Goal: Task Accomplishment & Management: Manage account settings

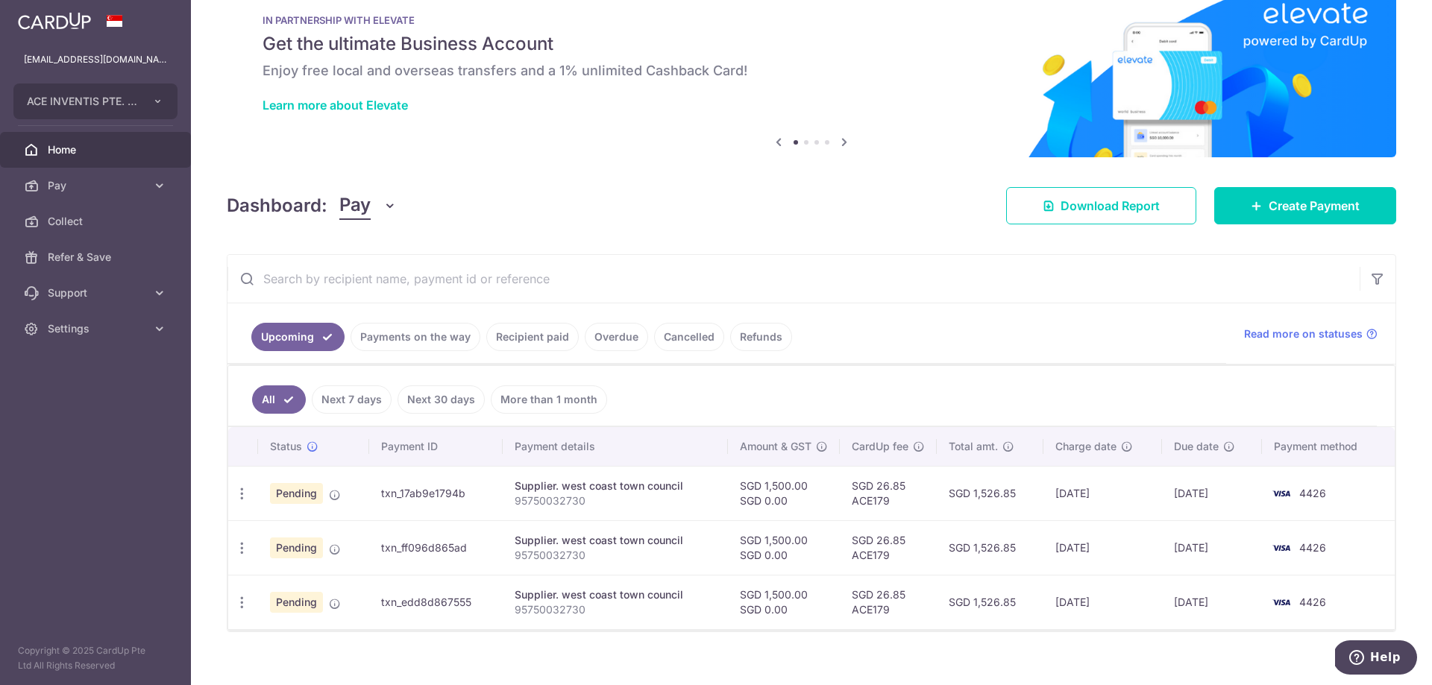
scroll to position [51, 0]
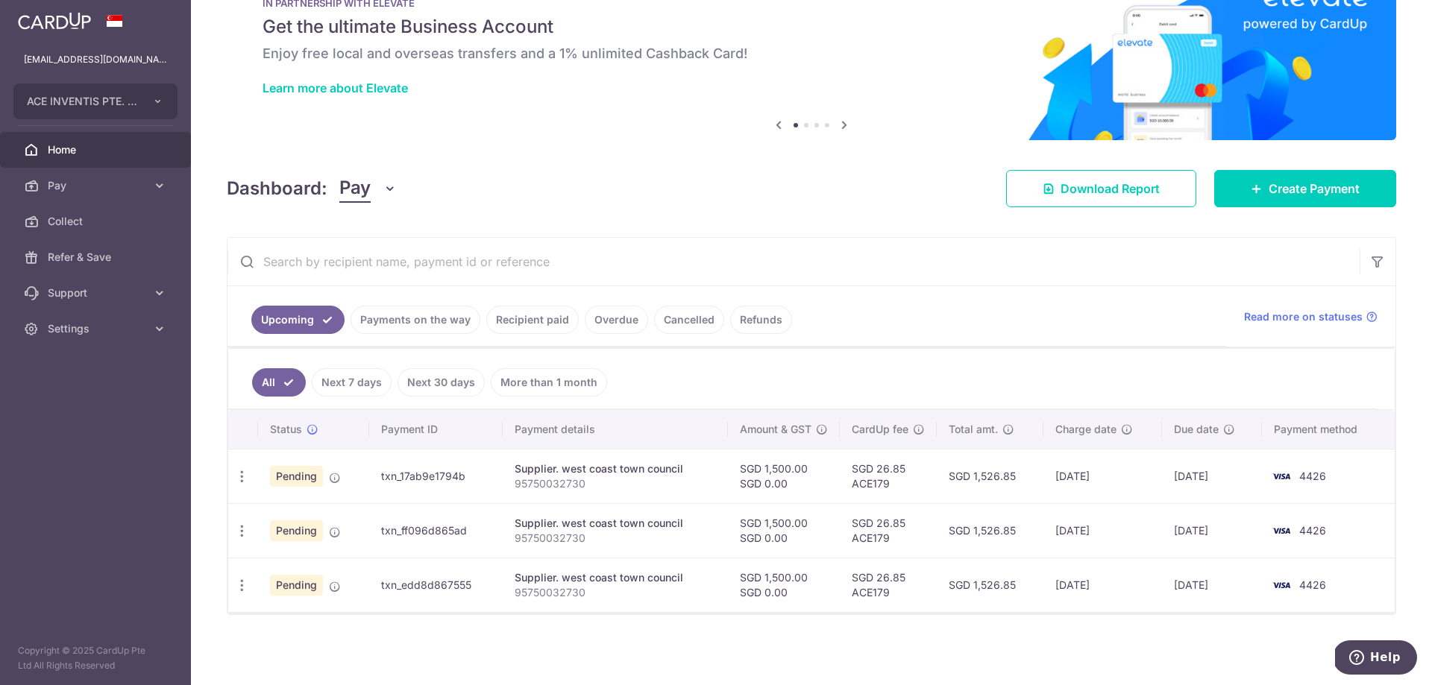
click at [421, 318] on link "Payments on the way" at bounding box center [416, 320] width 130 height 28
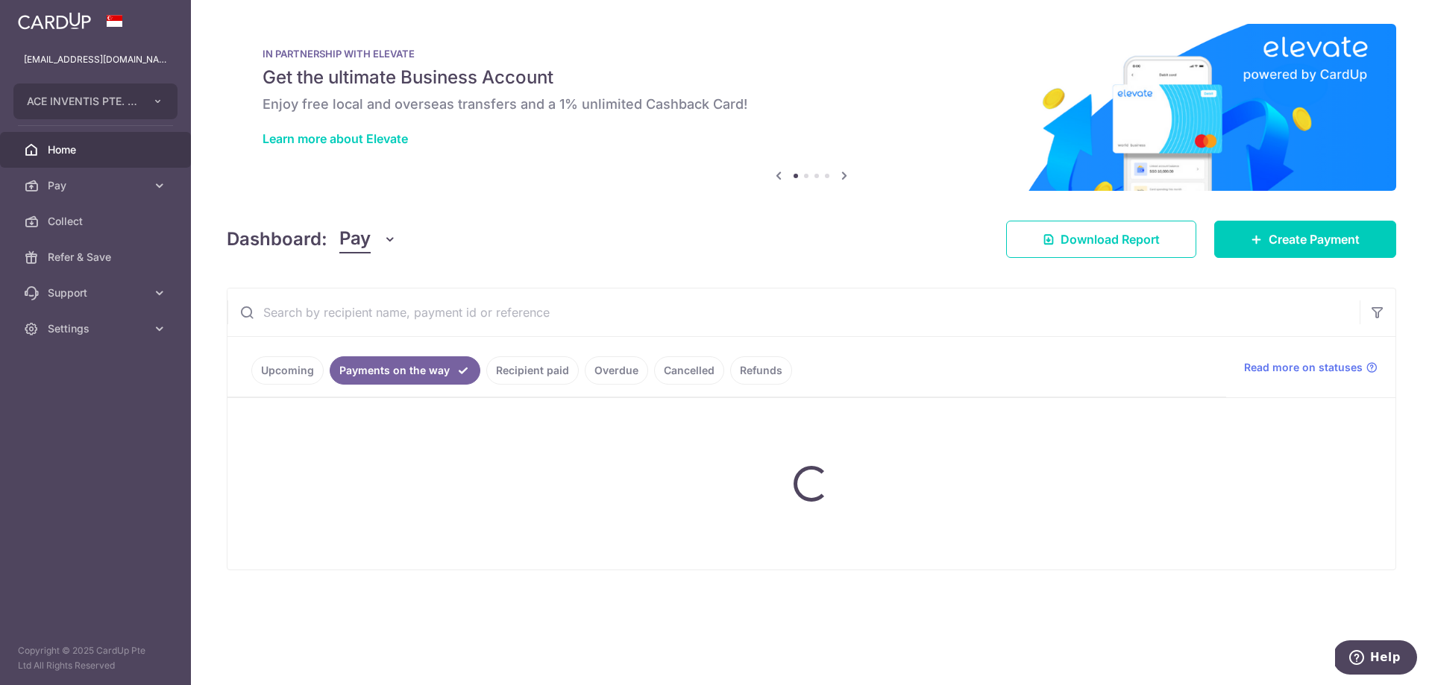
scroll to position [0, 0]
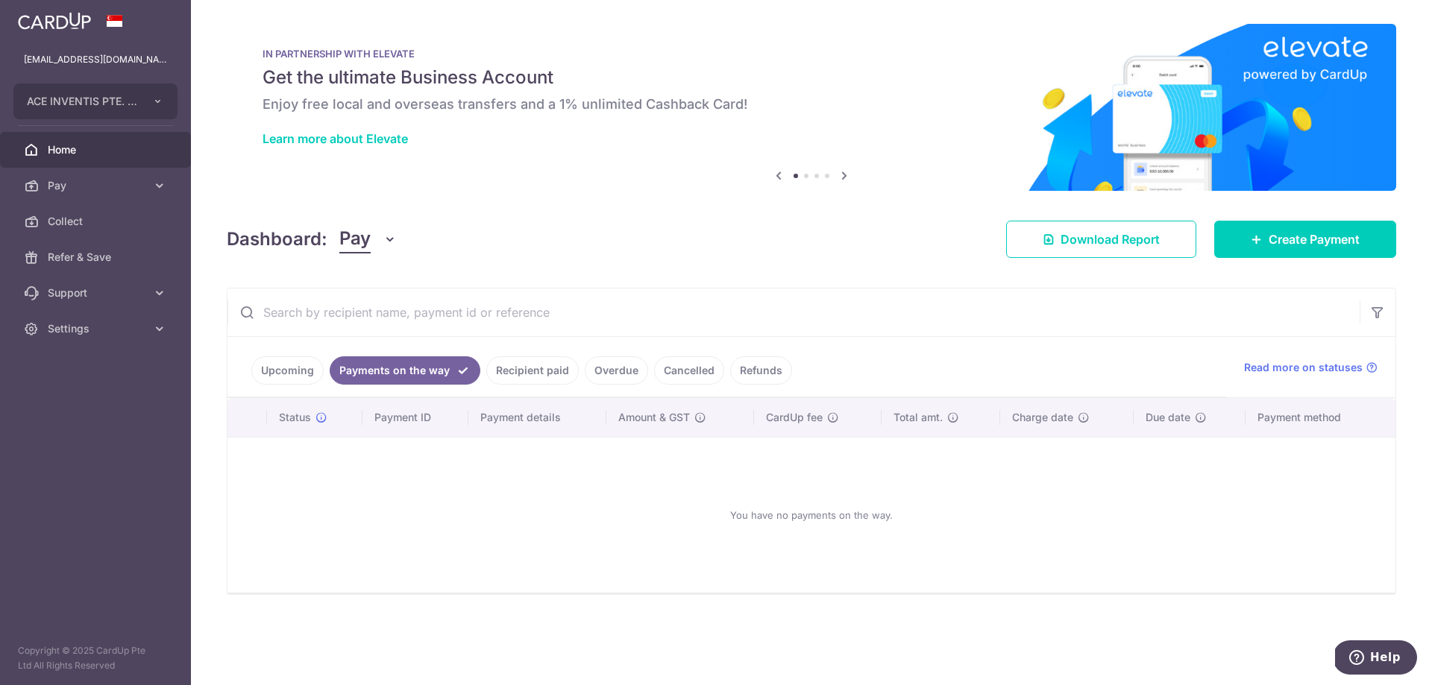
click at [537, 373] on link "Recipient paid" at bounding box center [532, 370] width 92 height 28
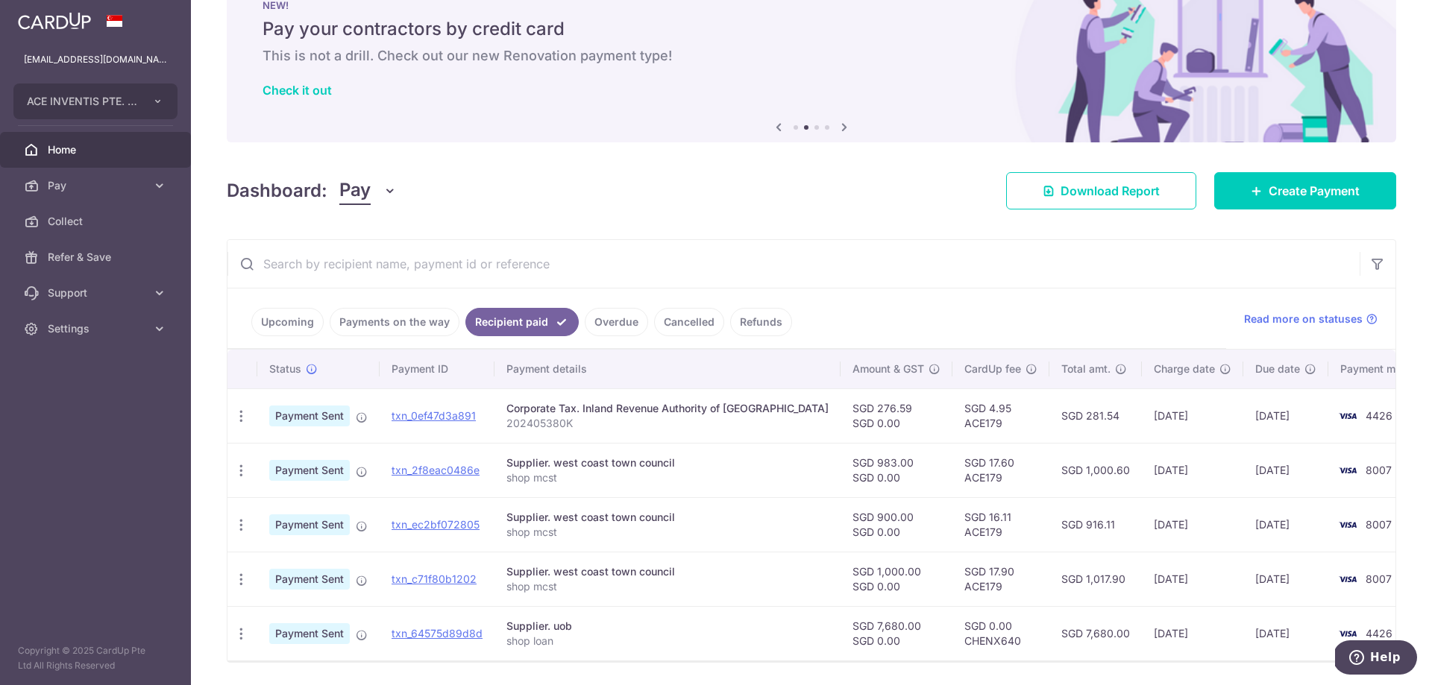
scroll to position [75, 0]
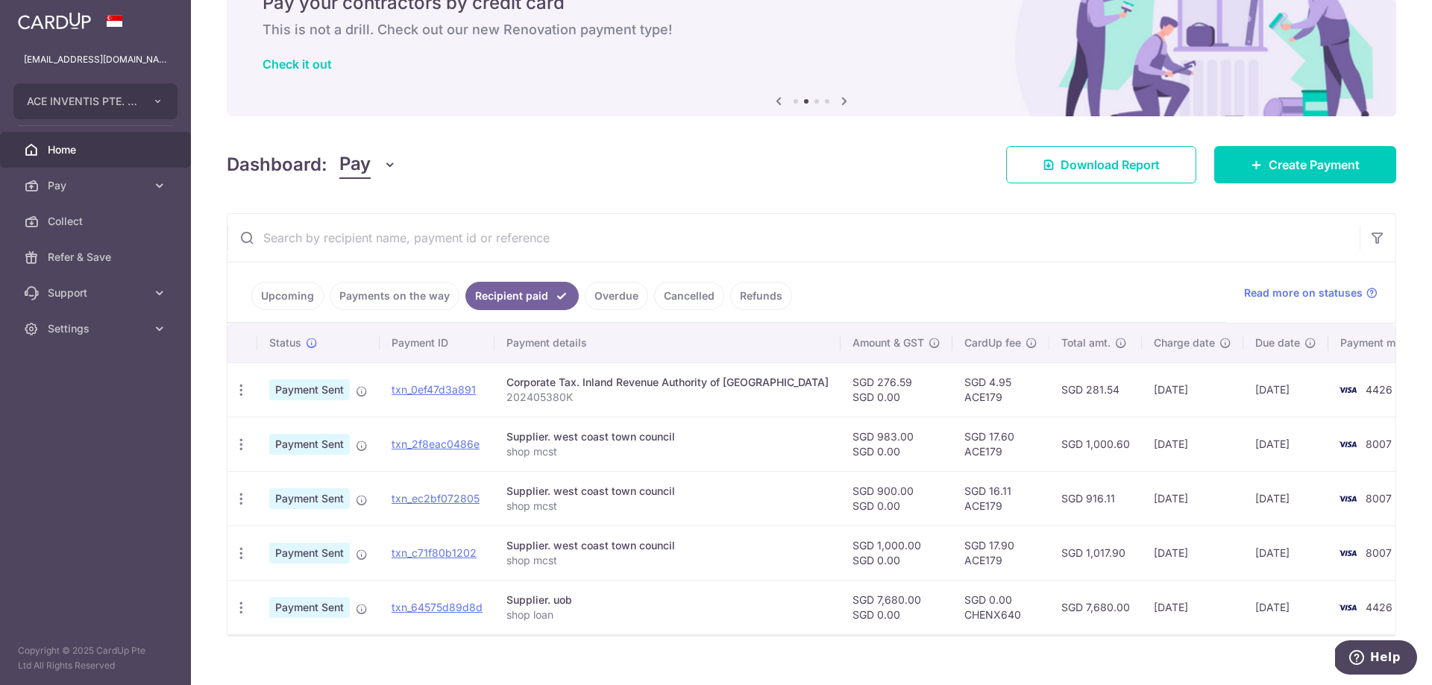
click at [621, 296] on link "Overdue" at bounding box center [616, 296] width 63 height 28
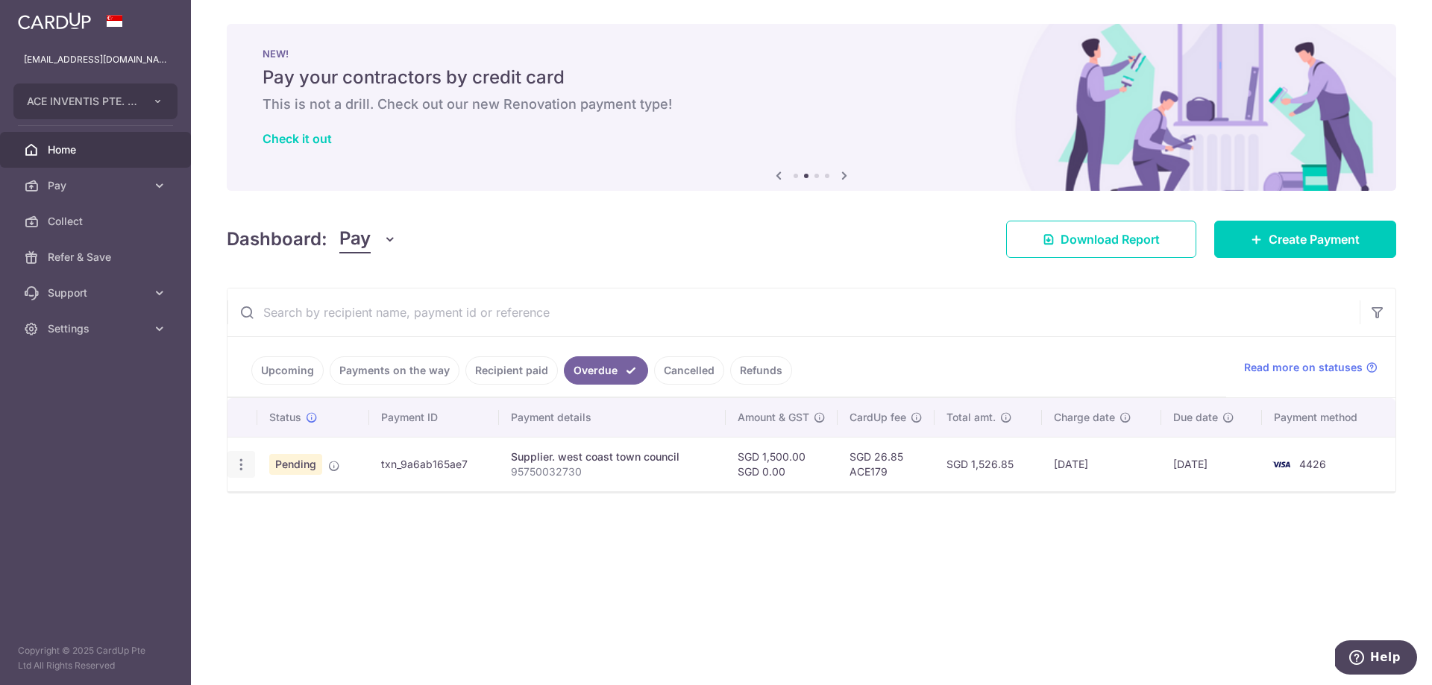
click at [239, 470] on icon "button" at bounding box center [241, 465] width 16 height 16
click at [309, 538] on span "Cancel payment" at bounding box center [321, 542] width 100 height 18
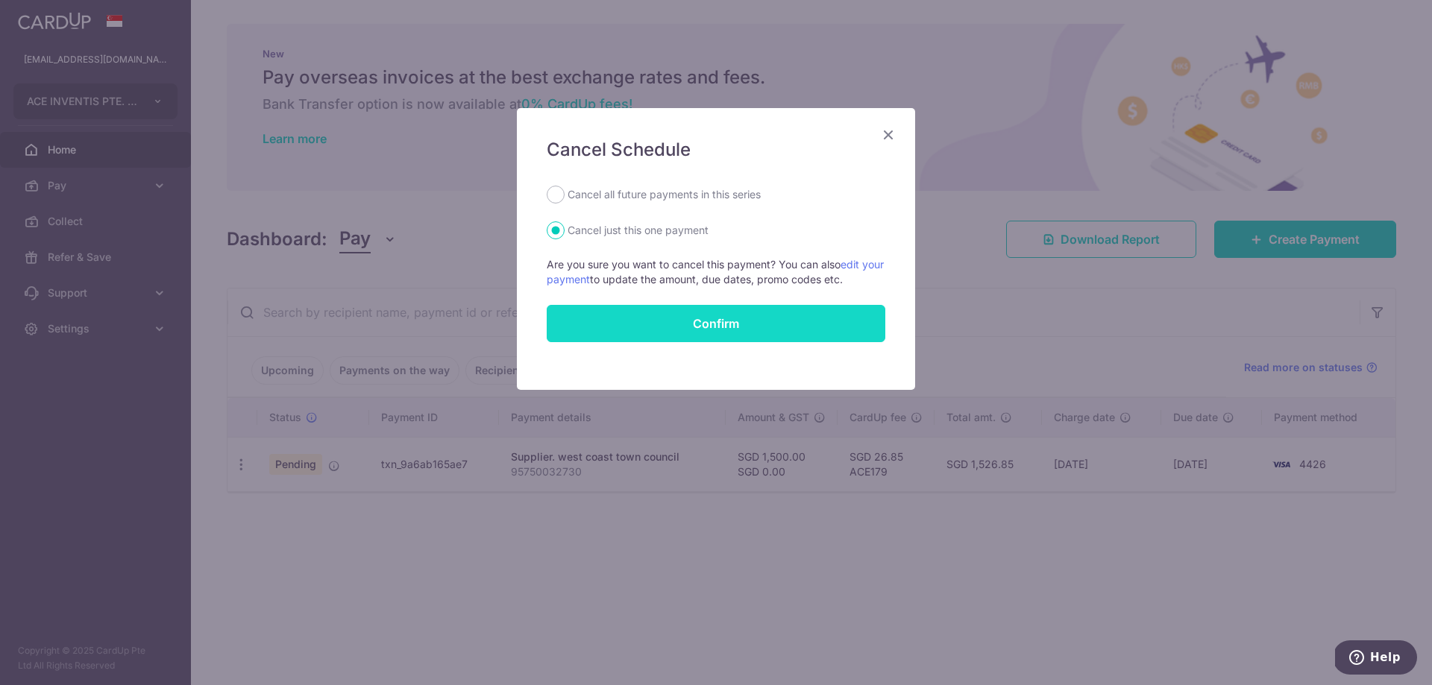
click at [740, 330] on input "Confirm" at bounding box center [716, 323] width 339 height 37
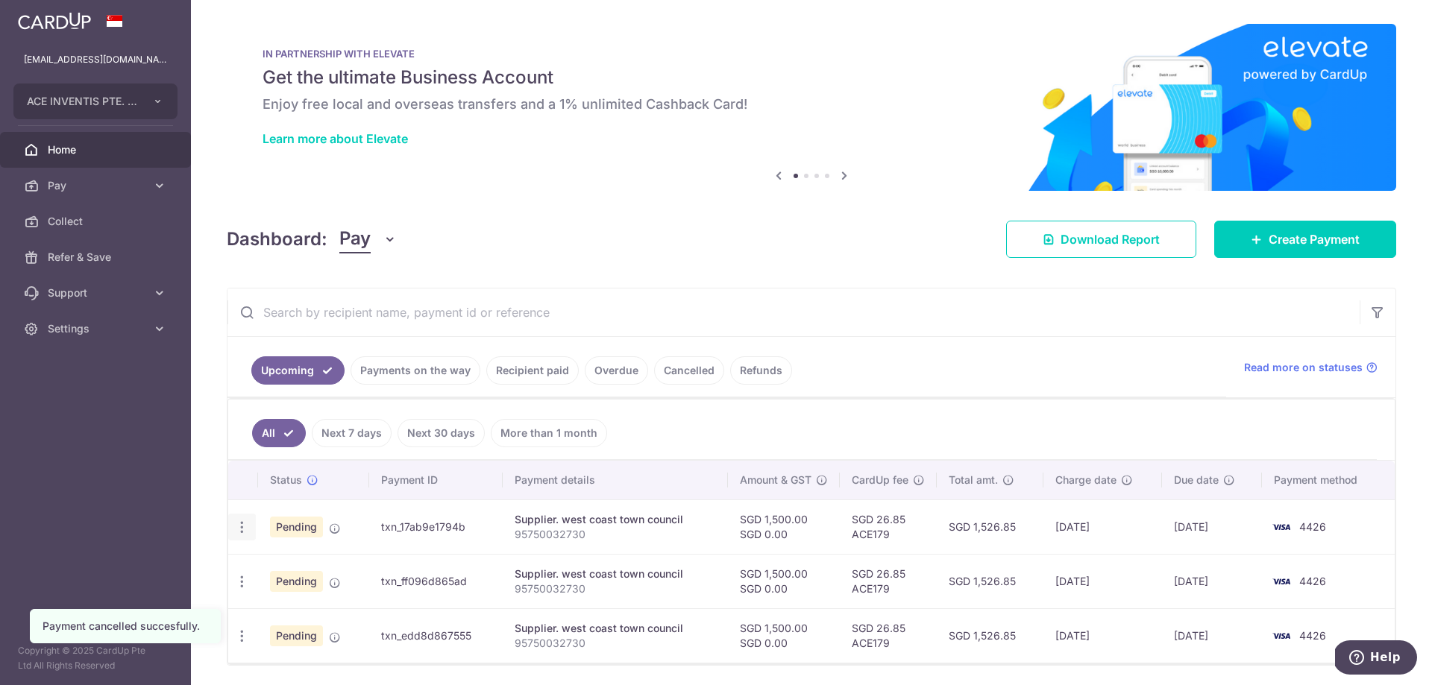
click at [234, 532] on icon "button" at bounding box center [242, 528] width 16 height 16
click at [242, 534] on icon "button" at bounding box center [242, 528] width 16 height 16
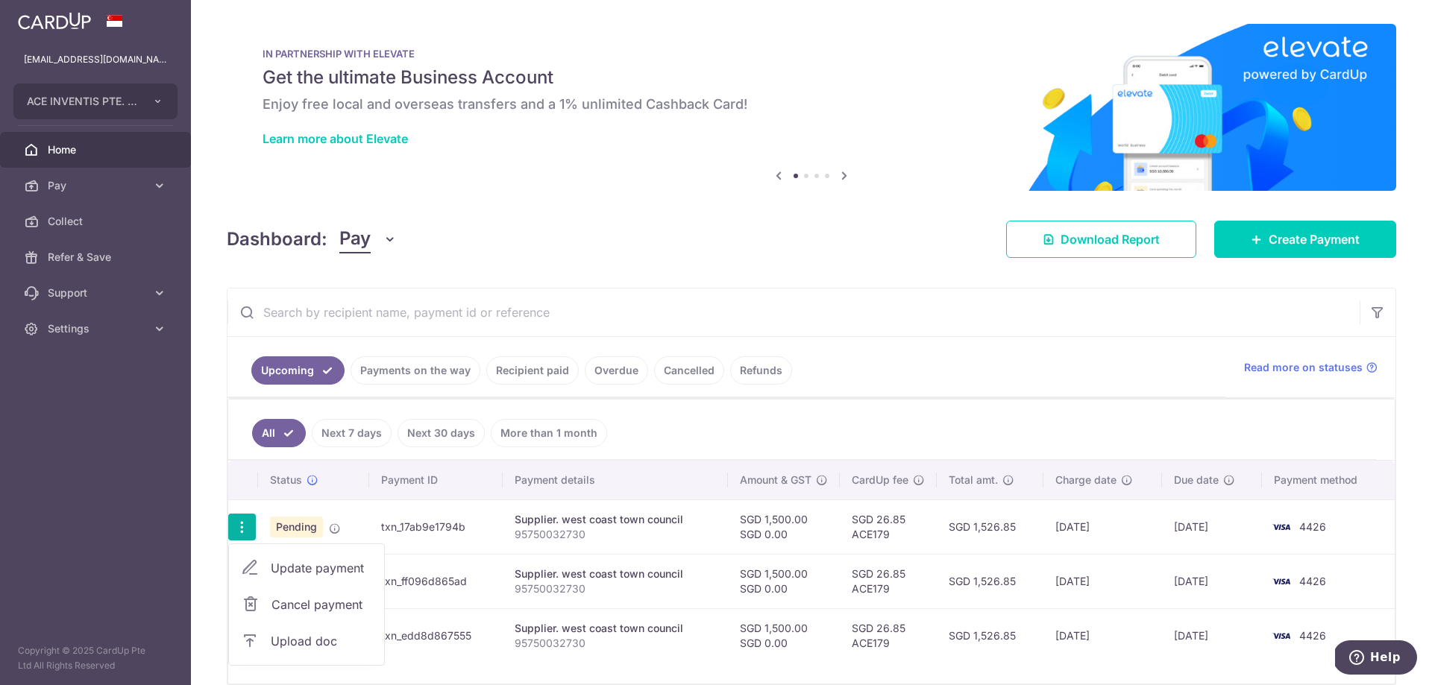
click at [283, 607] on span "Cancel payment" at bounding box center [321, 605] width 100 height 18
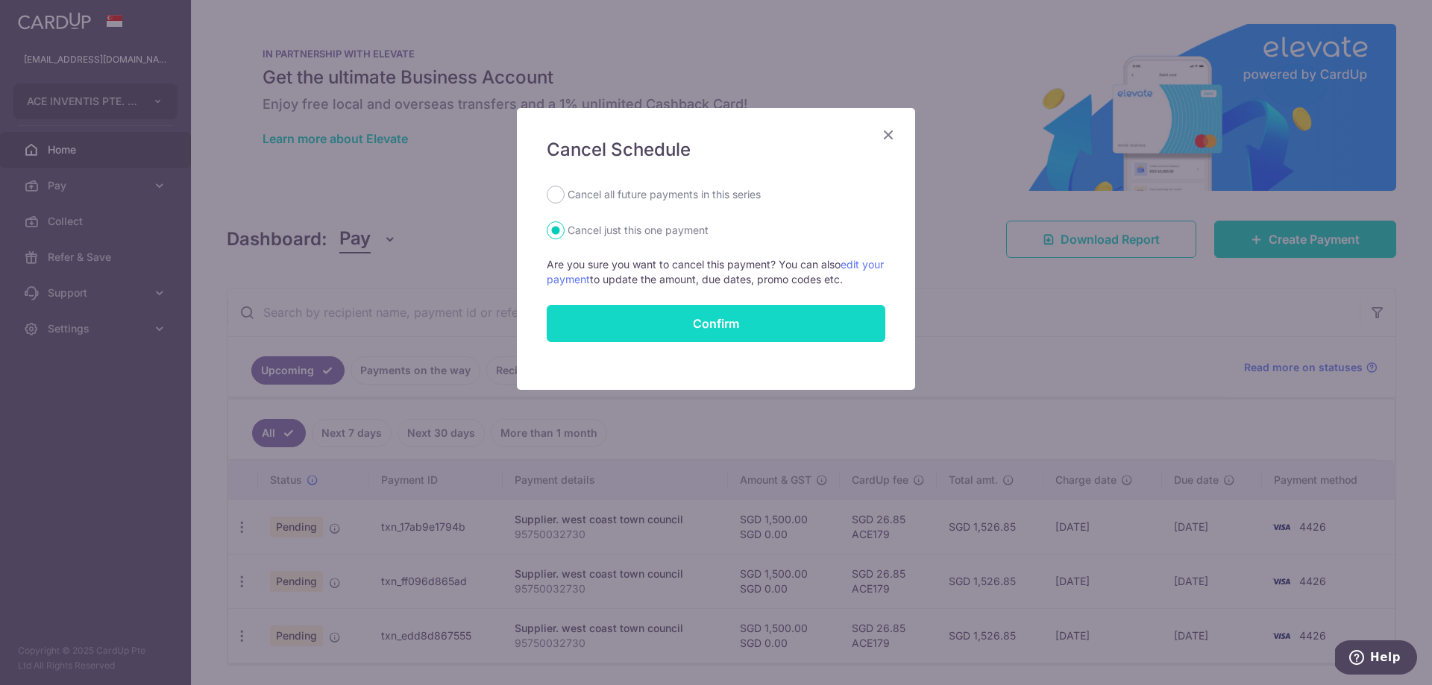
click at [676, 330] on input "Confirm" at bounding box center [716, 323] width 339 height 37
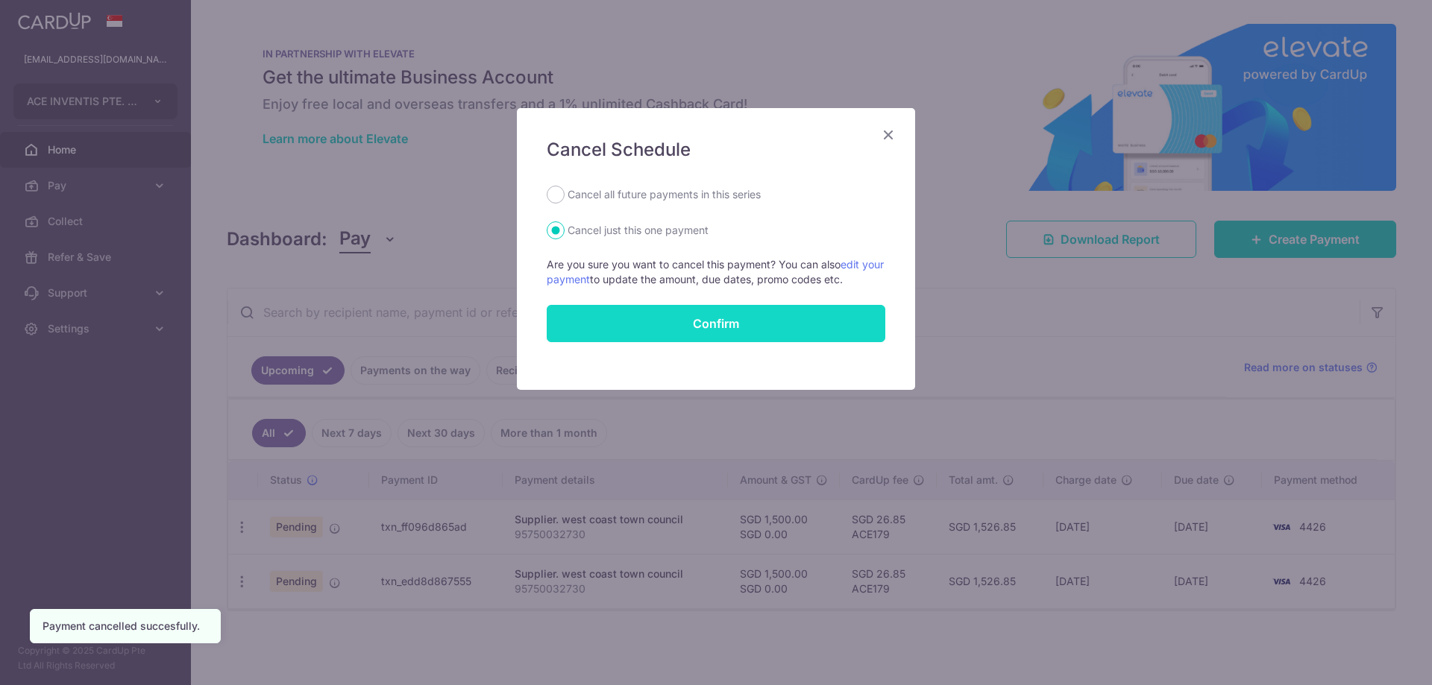
click at [679, 337] on input "Confirm" at bounding box center [716, 323] width 339 height 37
click at [726, 339] on input "Confirm" at bounding box center [716, 323] width 339 height 37
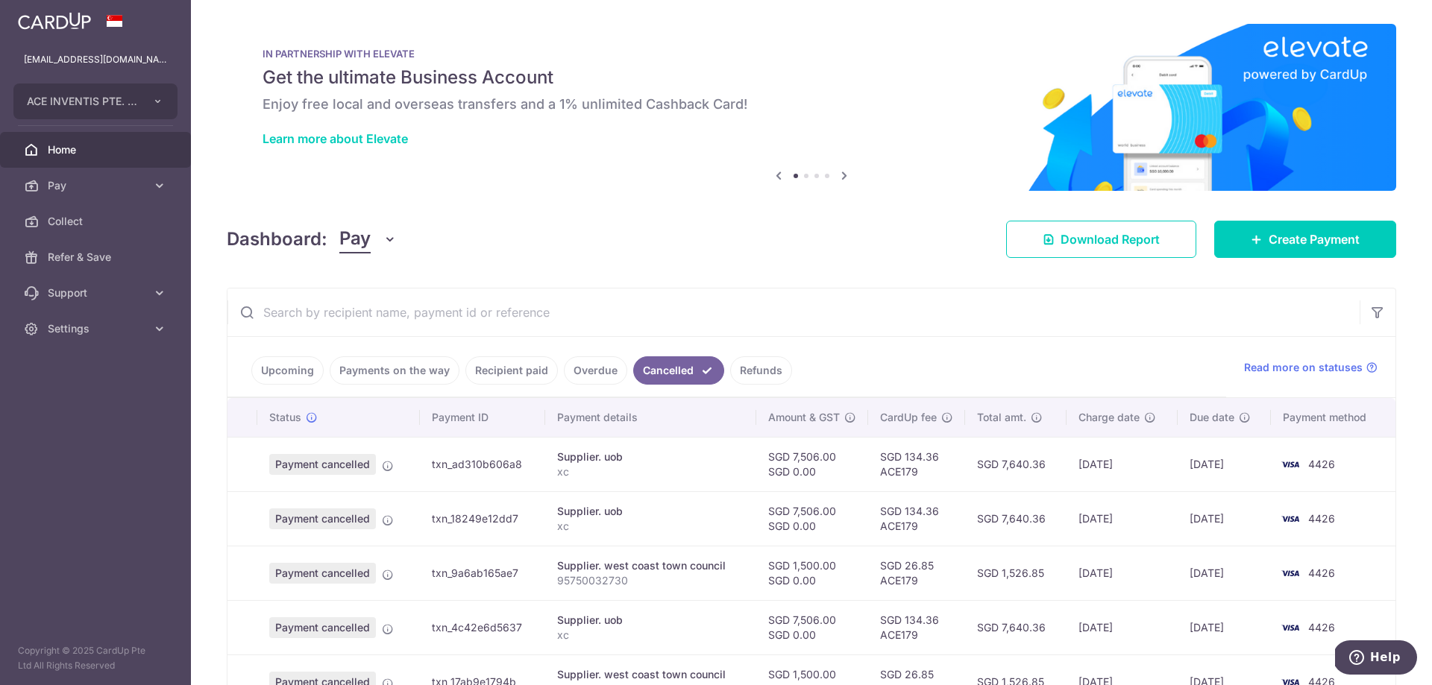
click at [754, 377] on link "Refunds" at bounding box center [761, 370] width 62 height 28
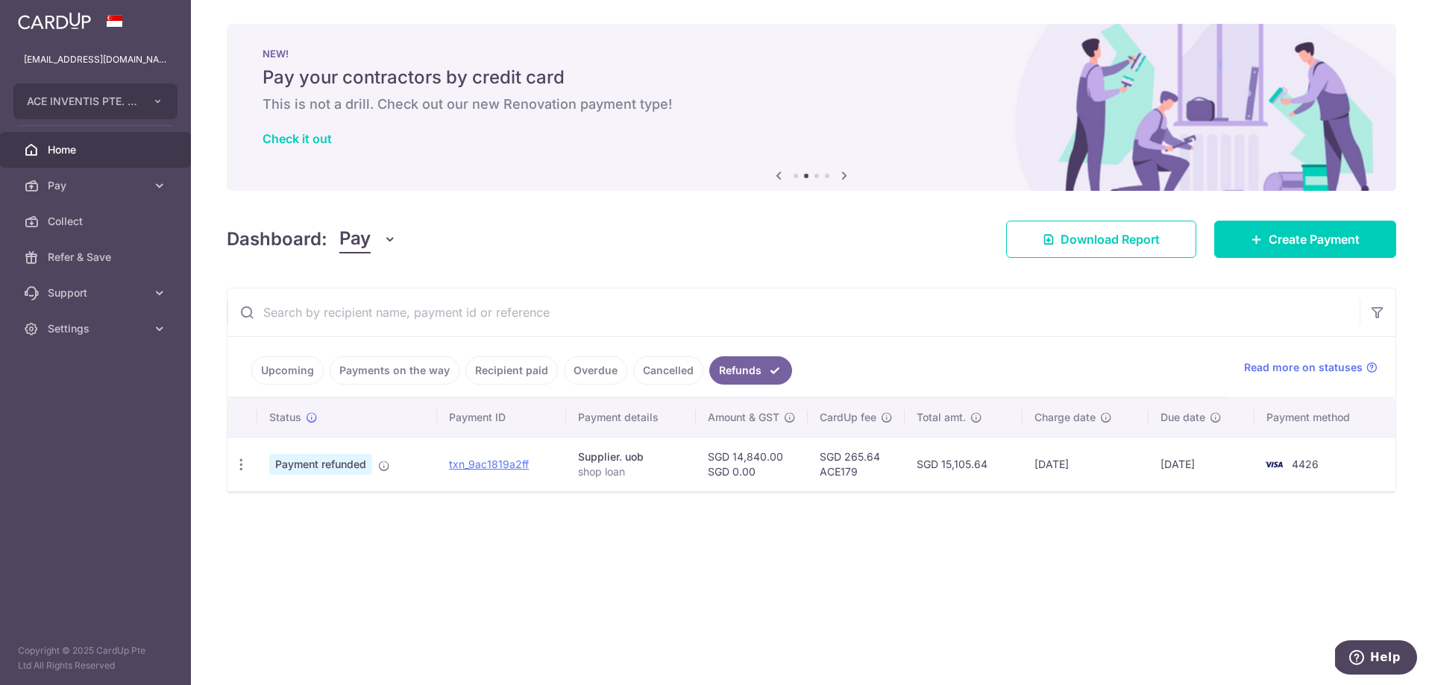
click at [583, 367] on link "Overdue" at bounding box center [595, 370] width 63 height 28
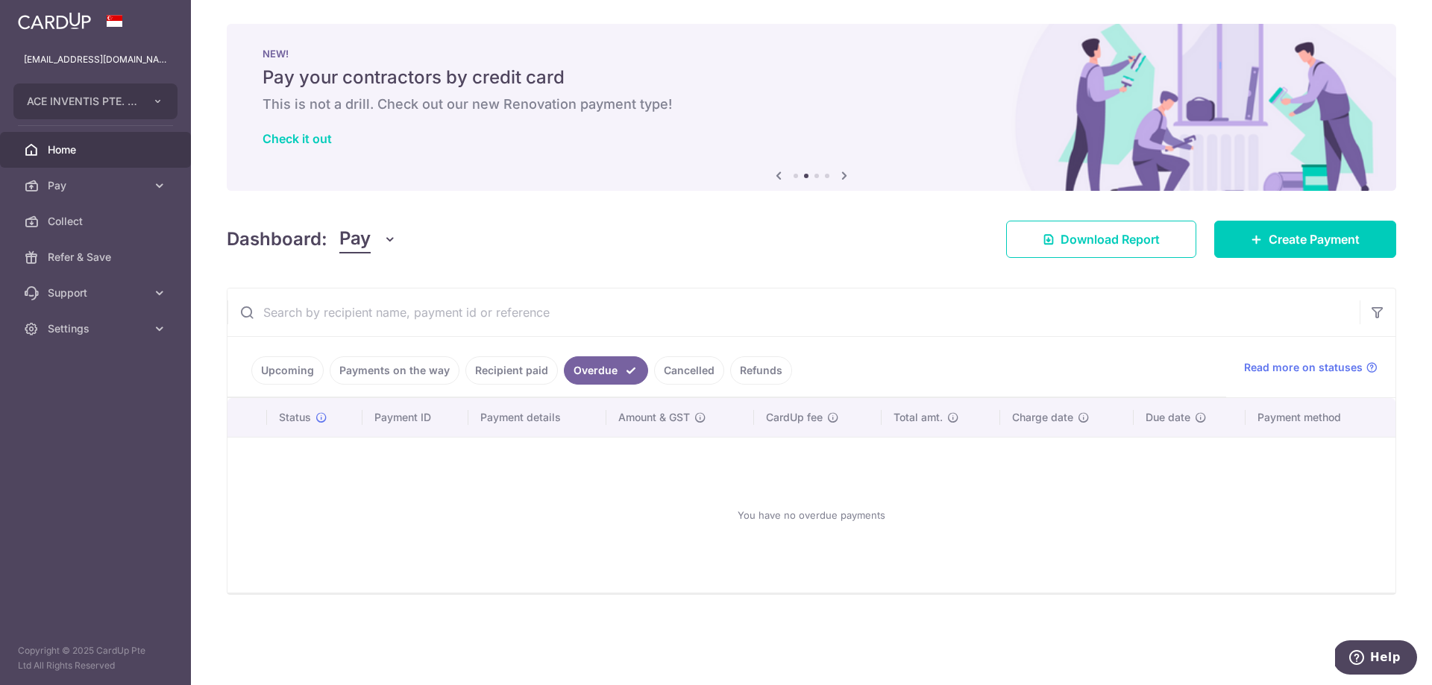
click at [510, 368] on link "Recipient paid" at bounding box center [511, 370] width 92 height 28
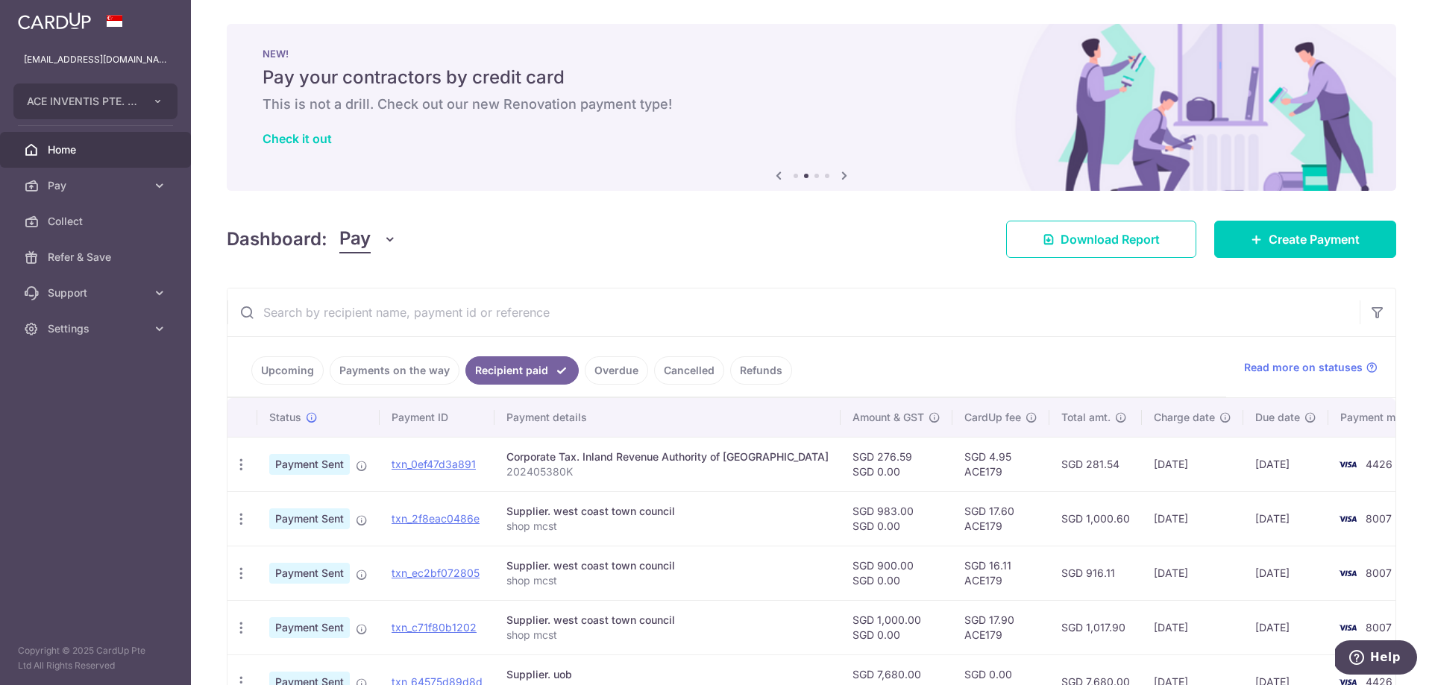
click at [387, 377] on link "Payments on the way" at bounding box center [395, 370] width 130 height 28
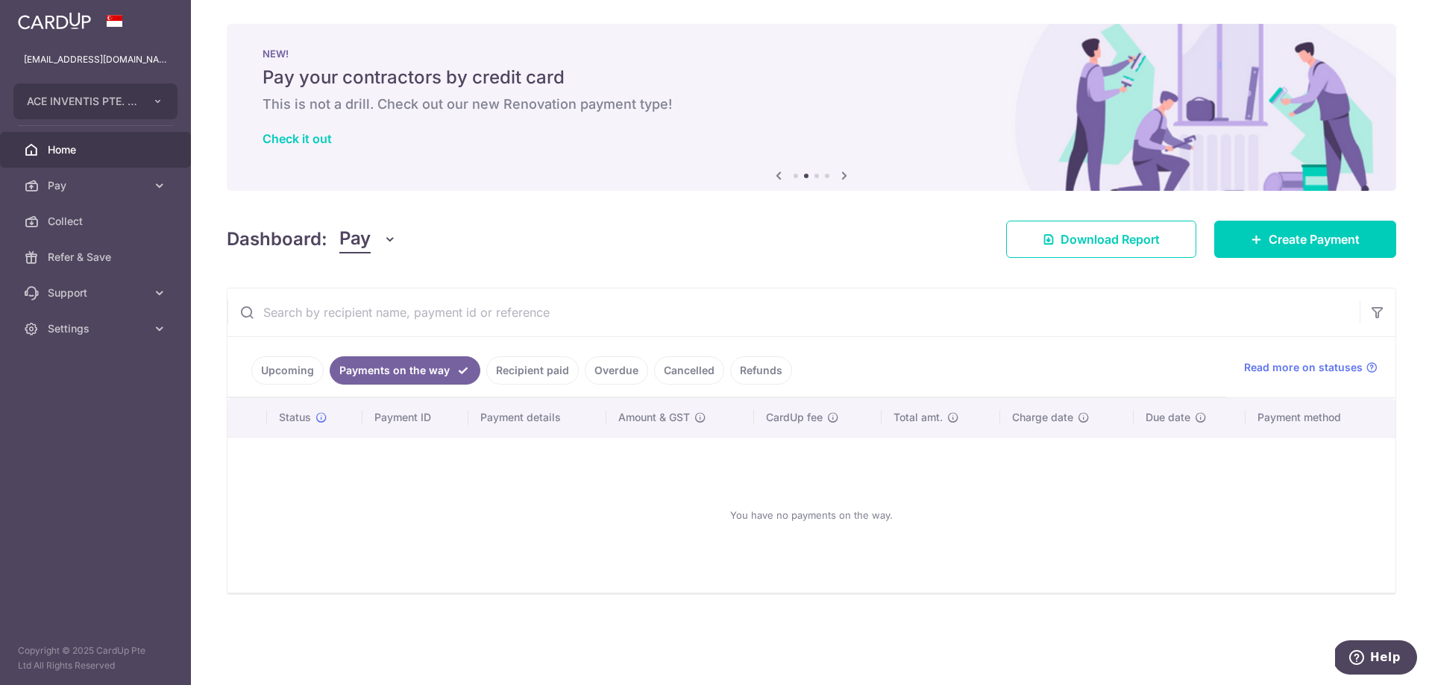
click at [277, 371] on link "Upcoming" at bounding box center [287, 370] width 72 height 28
